Goal: Task Accomplishment & Management: Manage account settings

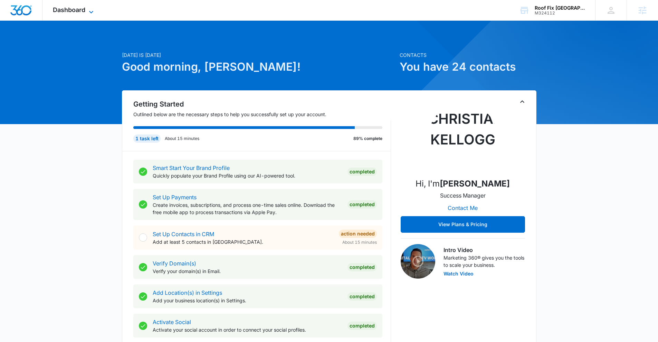
click at [84, 11] on span "Dashboard" at bounding box center [69, 9] width 32 height 7
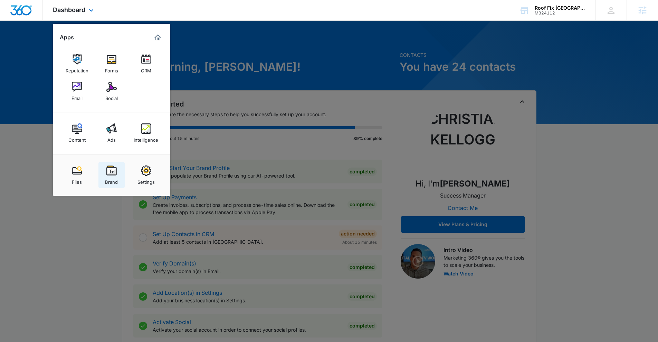
click at [111, 167] on img at bounding box center [111, 171] width 10 height 10
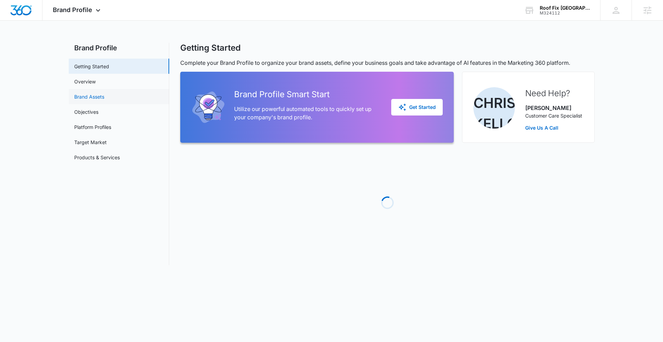
click at [85, 98] on link "Brand Assets" at bounding box center [89, 96] width 30 height 7
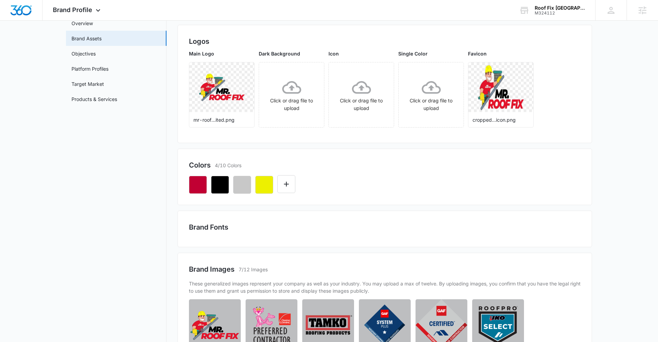
scroll to position [59, 0]
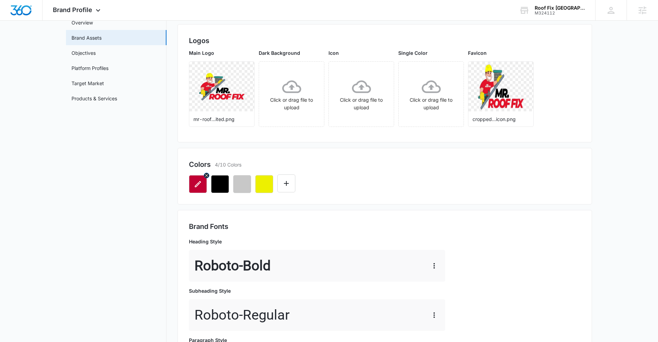
click at [197, 186] on icon "button" at bounding box center [198, 184] width 8 height 8
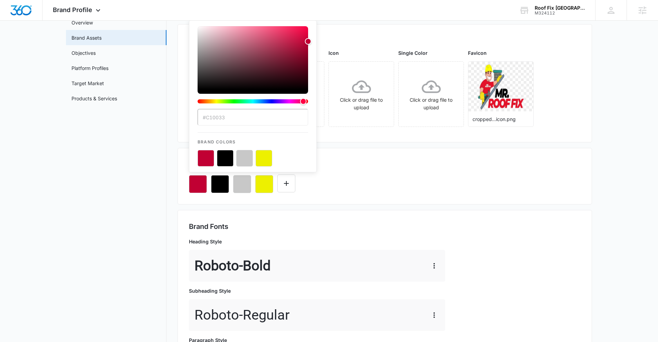
click at [234, 119] on input "#C10033" at bounding box center [252, 117] width 110 height 17
drag, startPoint x: 234, startPoint y: 119, endPoint x: 199, endPoint y: 116, distance: 35.4
click at [199, 116] on input "#C10033" at bounding box center [252, 117] width 110 height 17
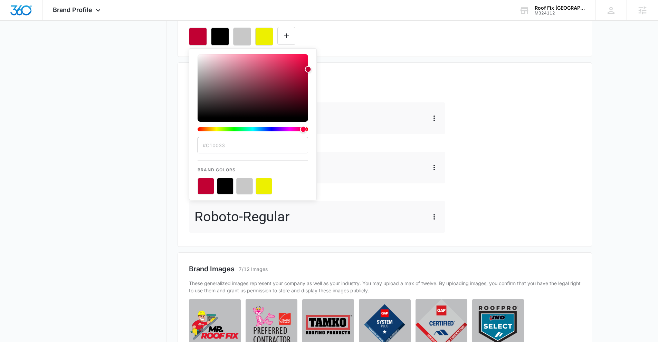
scroll to position [249, 0]
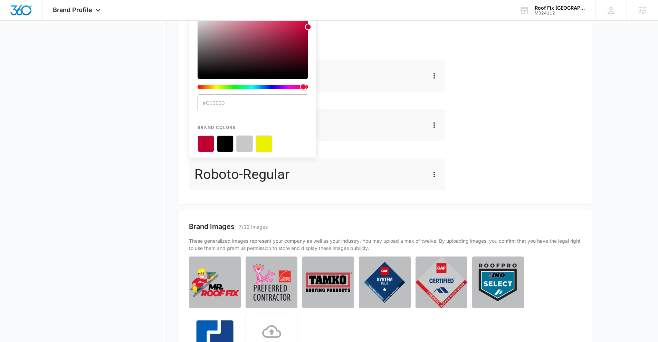
click at [119, 219] on nav "Brand Profile Getting Started Overview Brand Assets Objectives Platform Profile…" at bounding box center [116, 183] width 100 height 779
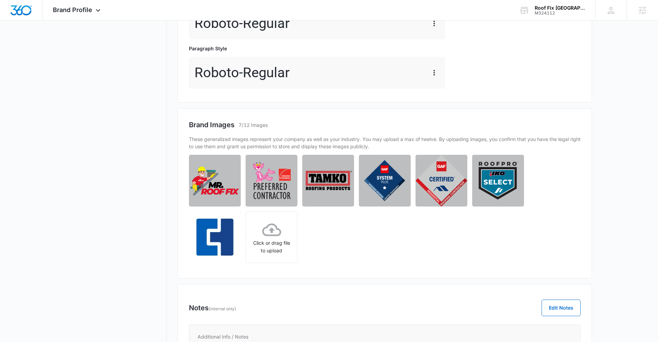
scroll to position [379, 0]
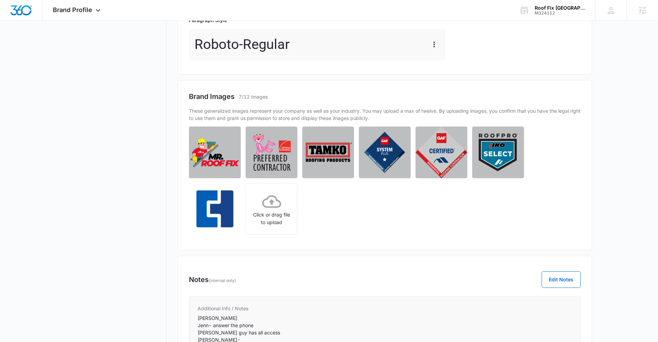
click at [140, 182] on nav "Brand Profile Getting Started Overview Brand Assets Objectives Platform Profile…" at bounding box center [116, 52] width 100 height 779
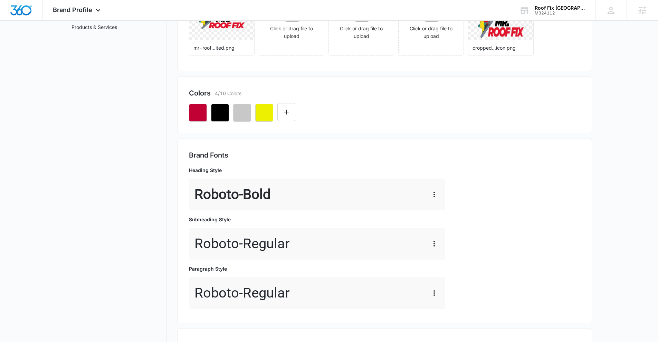
scroll to position [123, 0]
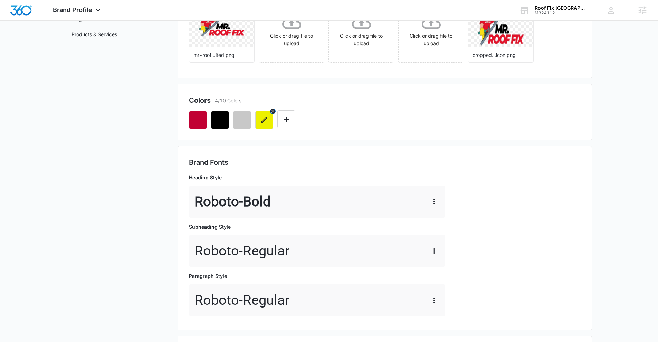
click at [263, 125] on button "button" at bounding box center [264, 120] width 18 height 18
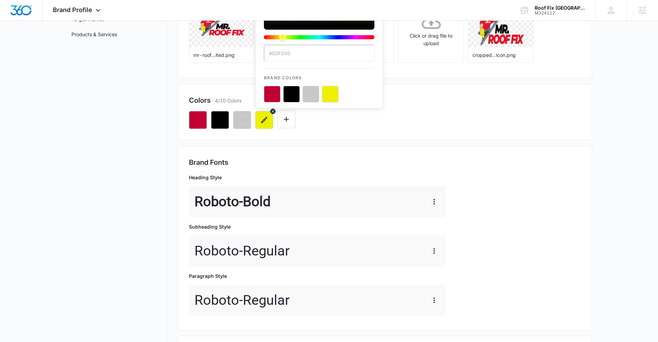
scroll to position [0, 0]
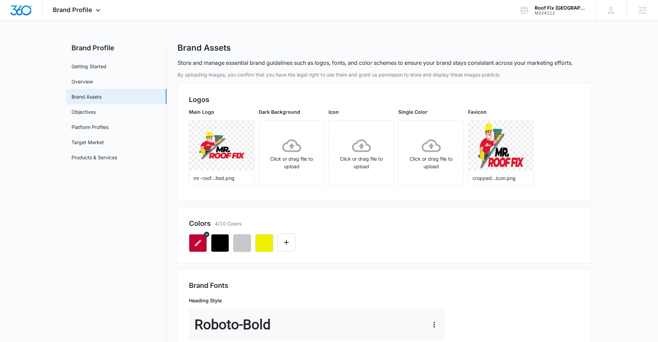
click at [193, 249] on button "button" at bounding box center [198, 243] width 18 height 18
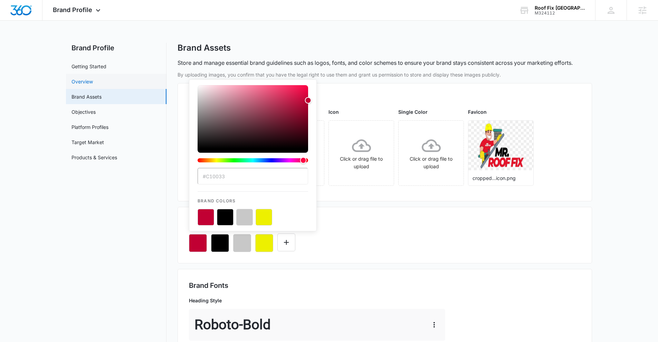
click at [79, 83] on link "Overview" at bounding box center [81, 81] width 21 height 7
